Goal: Transaction & Acquisition: Purchase product/service

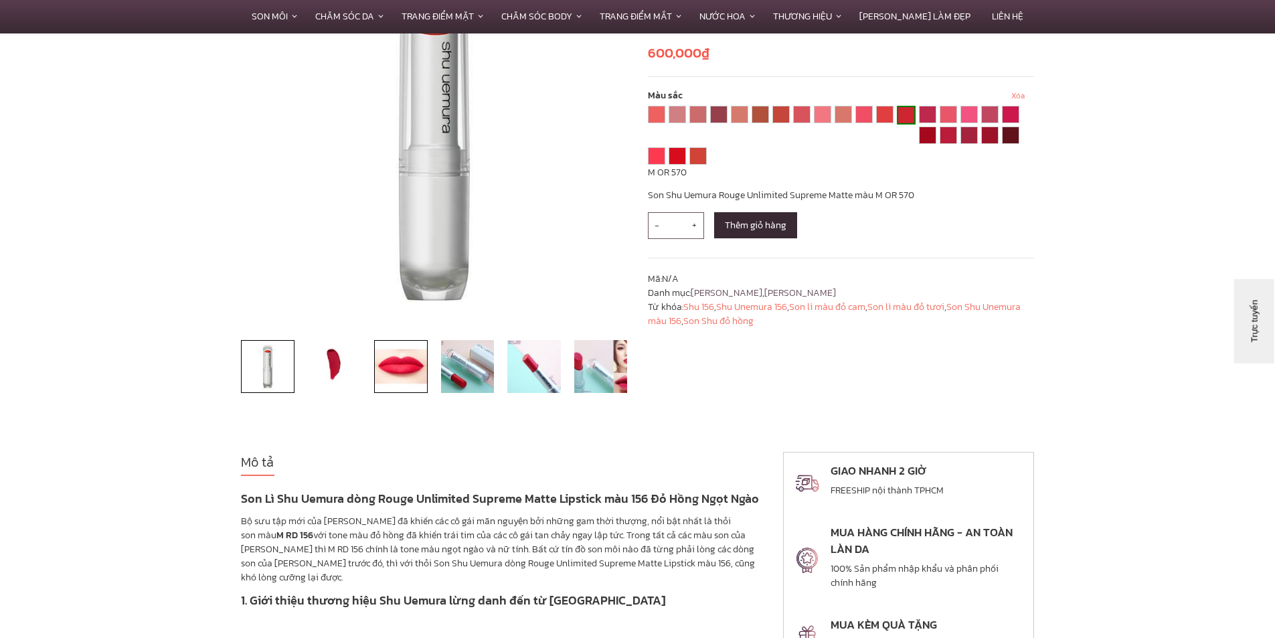
click at [417, 372] on img at bounding box center [401, 367] width 54 height 54
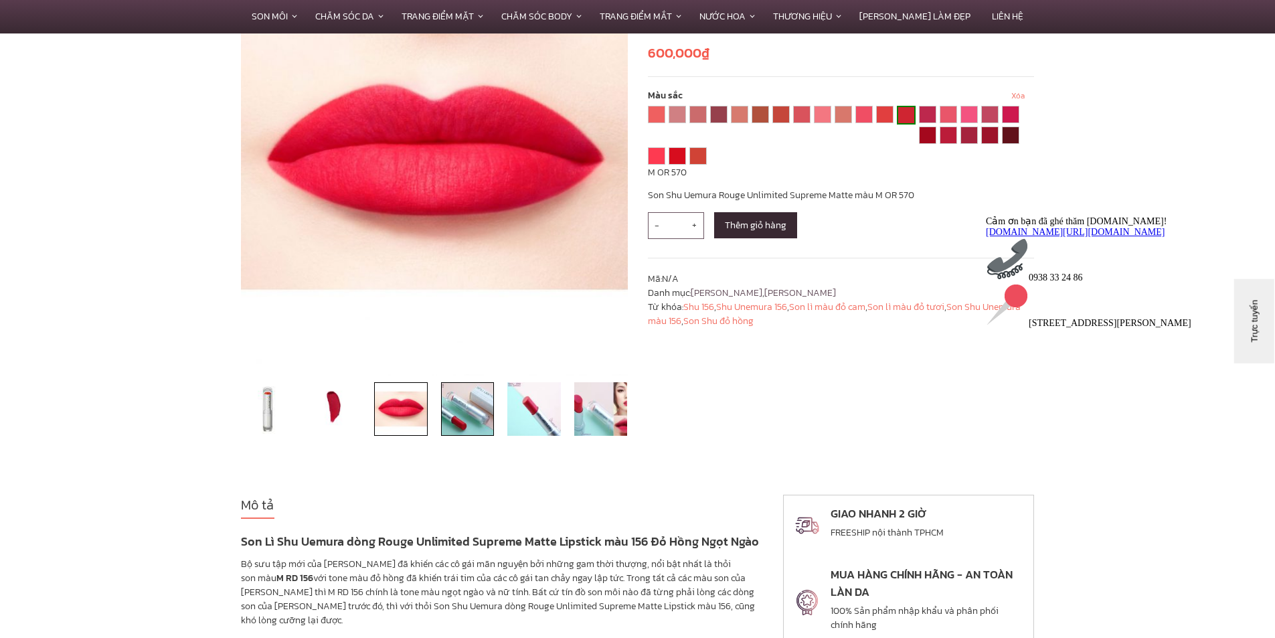
click at [466, 408] on img at bounding box center [468, 409] width 54 height 54
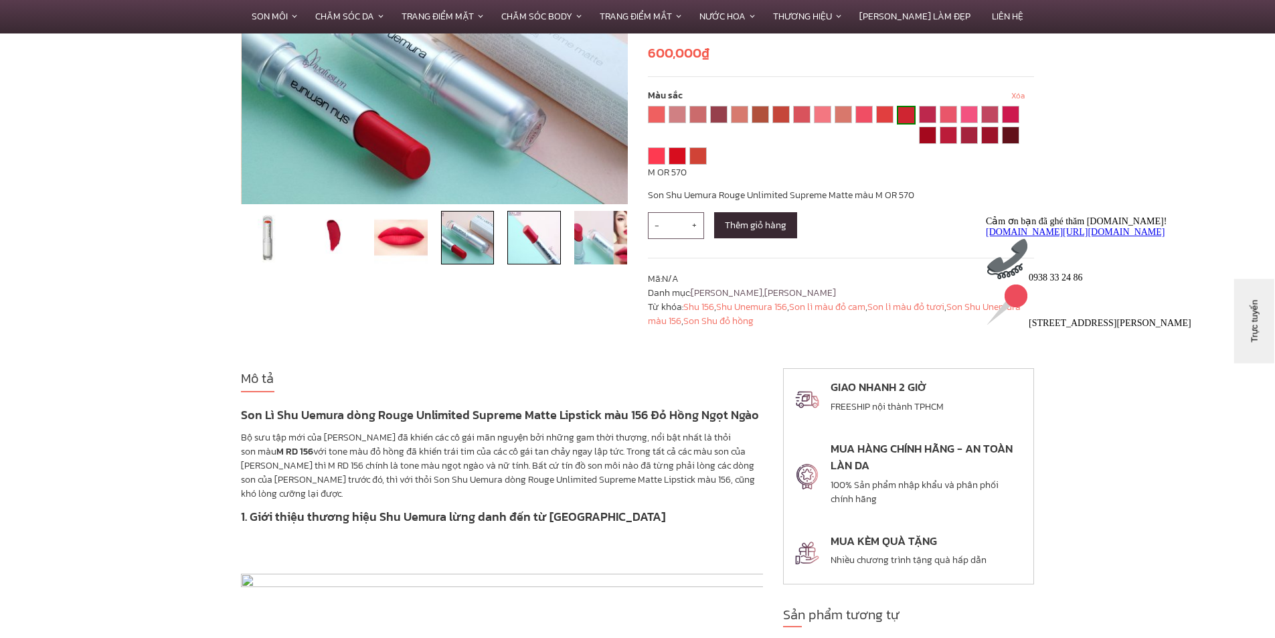
click at [541, 262] on img at bounding box center [534, 238] width 54 height 54
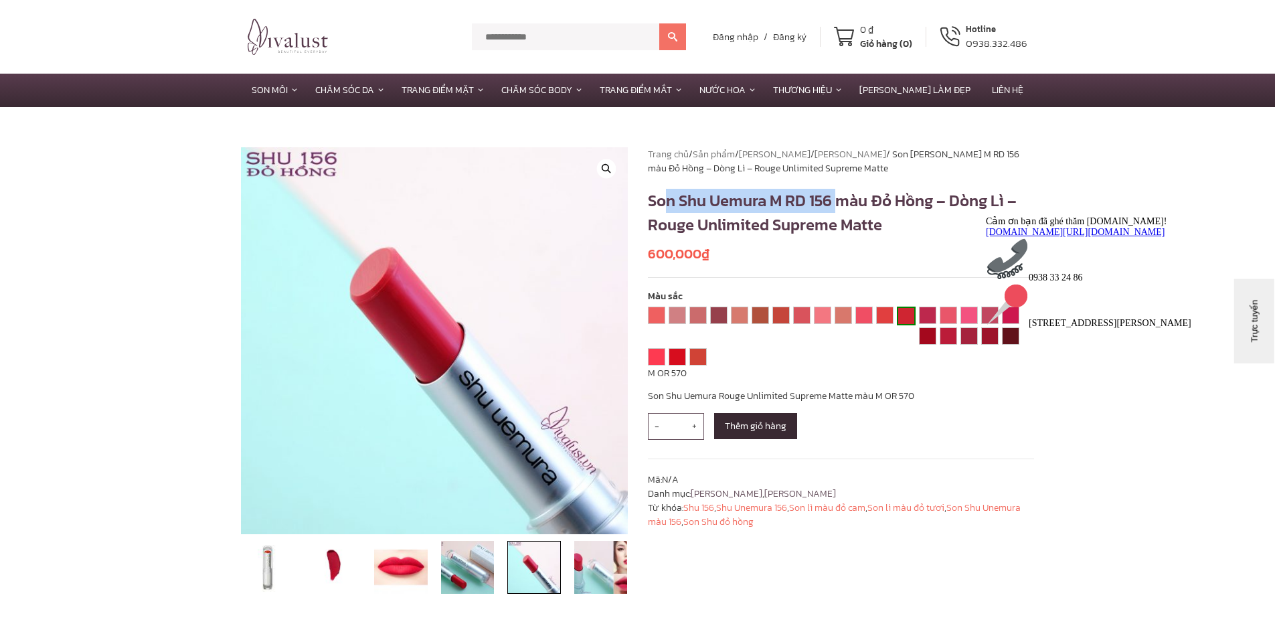
drag, startPoint x: 662, startPoint y: 198, endPoint x: 836, endPoint y: 206, distance: 174.8
click at [836, 206] on h1 "Son Shu Uemura M RD 156 màu Đỏ Hồng – Dòng Lì – Rouge Unlimited Supreme Matte" at bounding box center [841, 213] width 387 height 48
click at [716, 206] on h1 "Son Shu Uemura M RD 156 màu Đỏ Hồng – Dòng Lì – Rouge Unlimited Supreme Matte" at bounding box center [841, 213] width 387 height 48
drag, startPoint x: 652, startPoint y: 200, endPoint x: 943, endPoint y: 205, distance: 291.1
click at [943, 205] on h1 "Son Shu Uemura M RD 156 màu Đỏ Hồng – Dòng Lì – Rouge Unlimited Supreme Matte" at bounding box center [841, 213] width 387 height 48
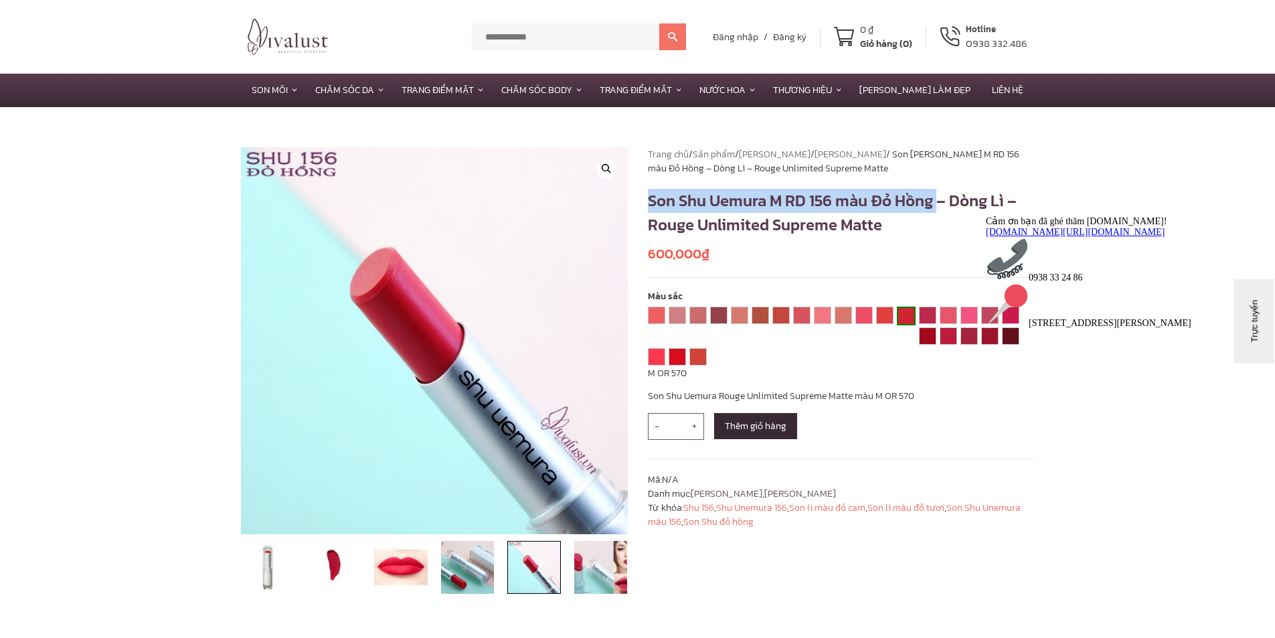
copy h1 "Son [PERSON_NAME] M RD 156 màu Đỏ Hồng"
